Goal: Transaction & Acquisition: Purchase product/service

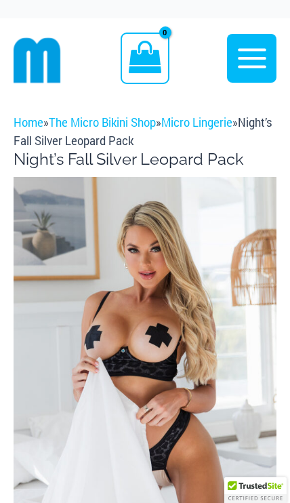
click at [240, 329] on img at bounding box center [145, 374] width 263 height 394
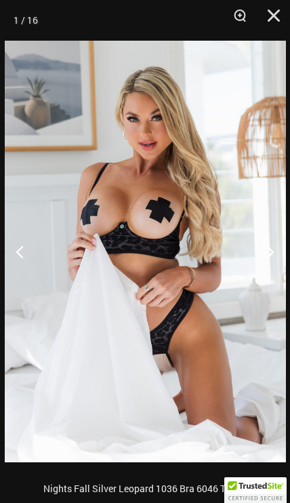
click at [260, 286] on img at bounding box center [145, 251] width 281 height 421
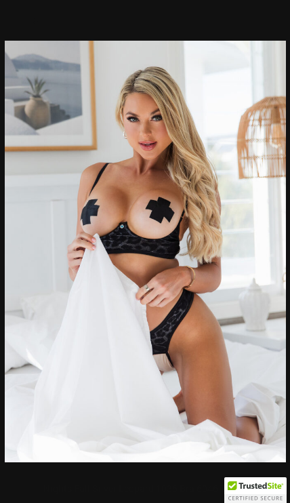
click at [268, 251] on img at bounding box center [145, 251] width 281 height 421
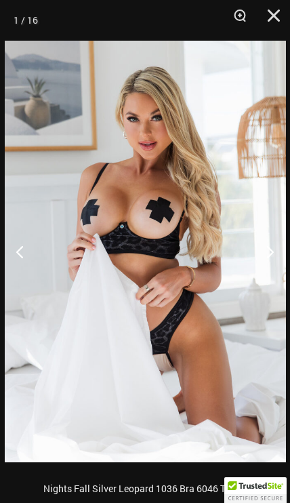
click at [267, 248] on button "Next" at bounding box center [264, 251] width 51 height 68
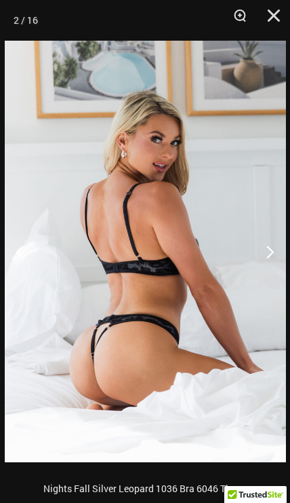
click at [266, 249] on button "Next" at bounding box center [264, 251] width 51 height 68
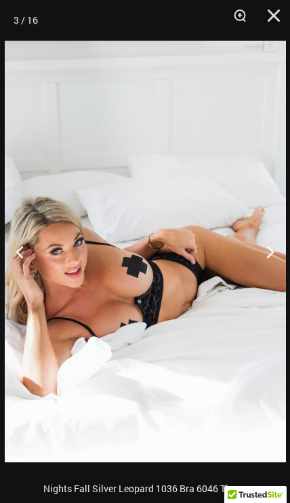
click at [266, 251] on button "Next" at bounding box center [264, 251] width 51 height 68
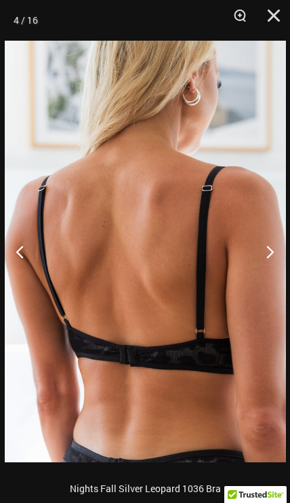
click at [264, 250] on button "Next" at bounding box center [264, 251] width 51 height 68
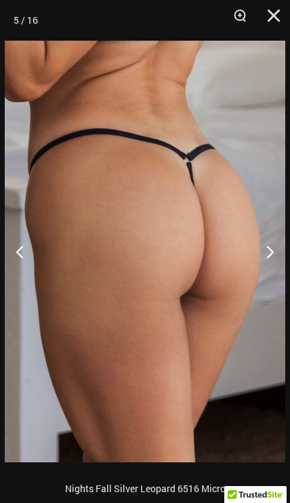
click at [266, 251] on button "Next" at bounding box center [264, 251] width 51 height 68
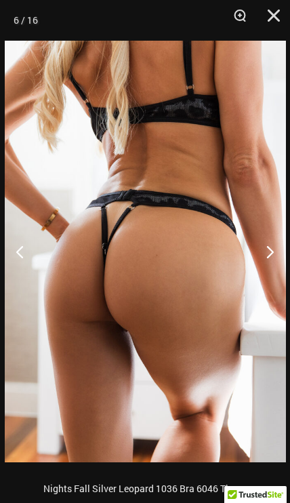
click at [266, 251] on button "Next" at bounding box center [264, 251] width 51 height 68
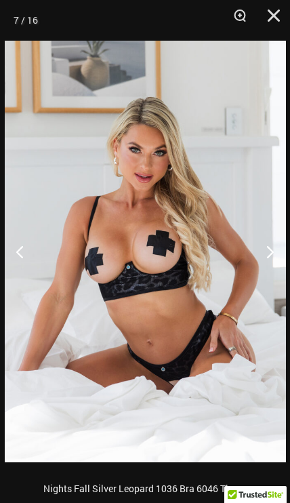
click at [265, 248] on button "Next" at bounding box center [264, 251] width 51 height 68
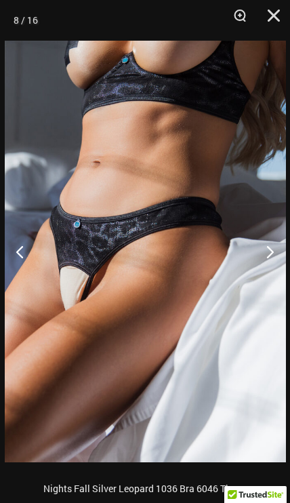
click at [265, 250] on button "Next" at bounding box center [264, 251] width 51 height 68
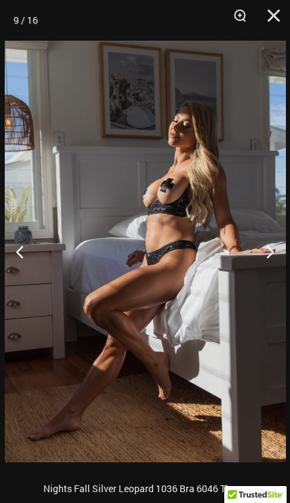
click at [266, 249] on button "Next" at bounding box center [264, 251] width 51 height 68
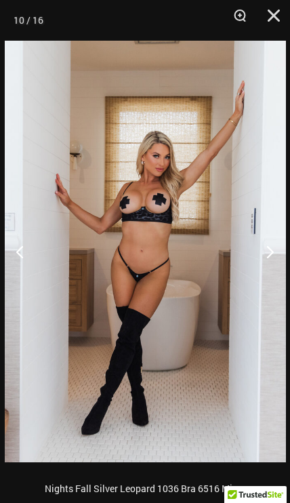
click at [267, 254] on button "Next" at bounding box center [264, 251] width 51 height 68
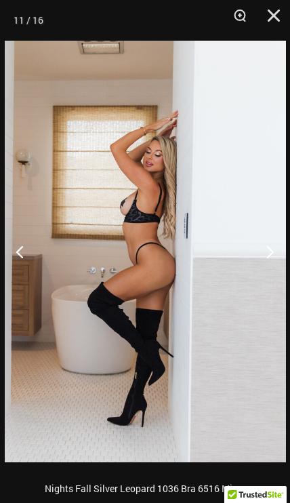
click at [268, 251] on button "Next" at bounding box center [264, 251] width 51 height 68
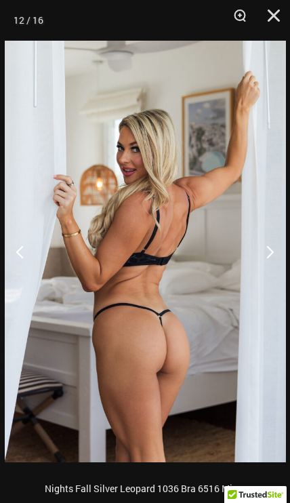
click at [266, 255] on button "Next" at bounding box center [264, 251] width 51 height 68
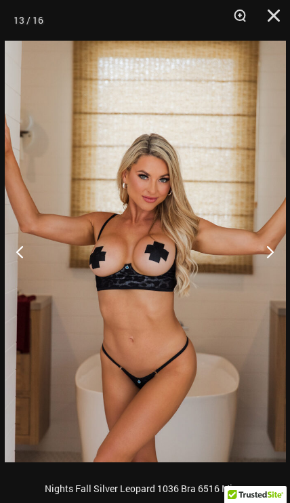
click at [266, 253] on button "Next" at bounding box center [264, 251] width 51 height 68
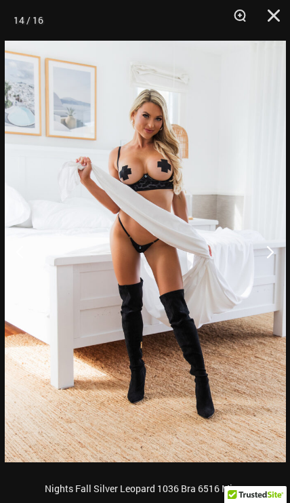
click at [266, 253] on button "Next" at bounding box center [264, 251] width 51 height 68
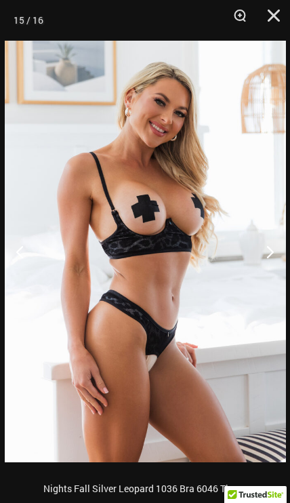
click at [22, 326] on img at bounding box center [145, 251] width 281 height 421
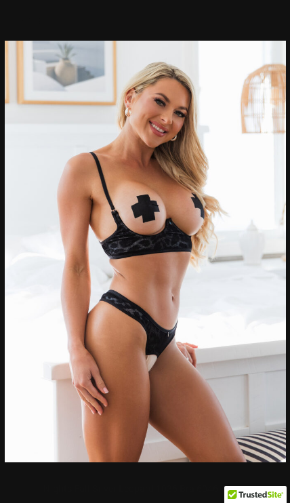
click at [24, 257] on img at bounding box center [145, 251] width 281 height 421
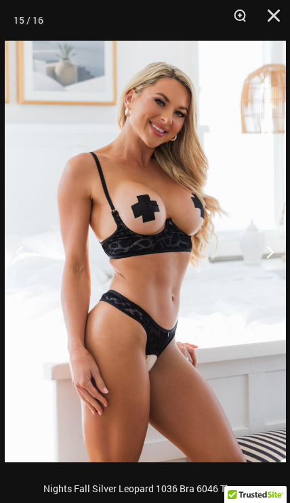
click at [25, 251] on button "Previous" at bounding box center [25, 251] width 51 height 68
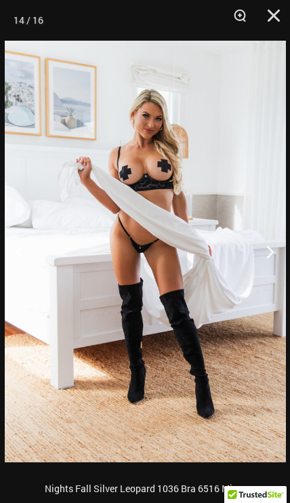
click at [266, 255] on button "Next" at bounding box center [264, 251] width 51 height 68
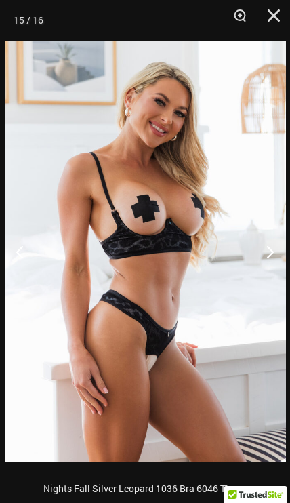
click at [265, 252] on button "Next" at bounding box center [264, 251] width 51 height 68
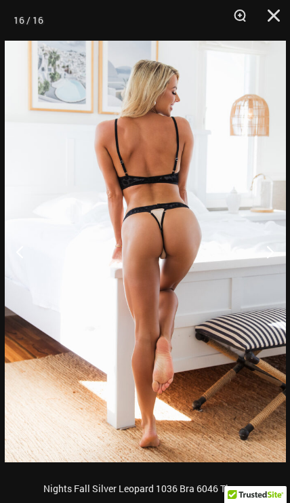
click at [268, 12] on button "Close" at bounding box center [269, 20] width 34 height 41
